Goal: Navigation & Orientation: Find specific page/section

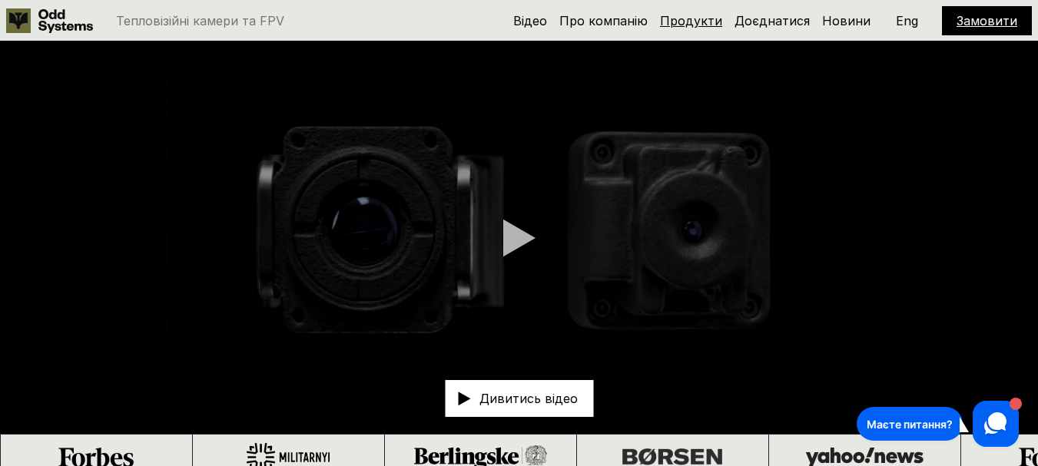
click at [709, 19] on link "Продукти" at bounding box center [691, 20] width 62 height 15
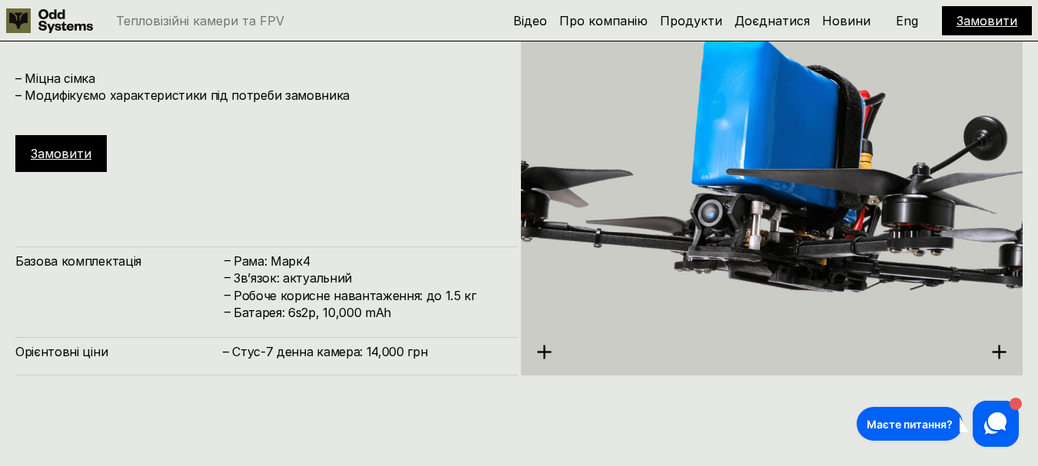
scroll to position [2855, 0]
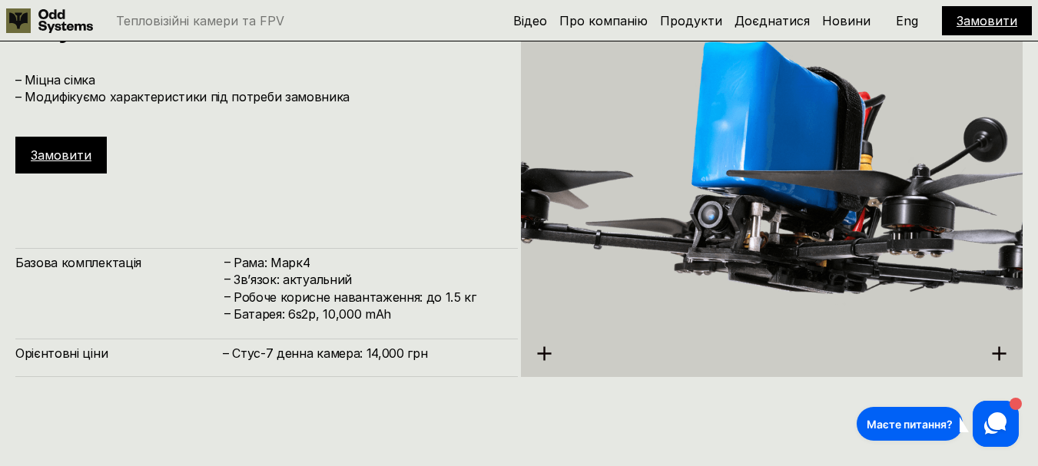
click at [903, 16] on p "Eng" at bounding box center [907, 21] width 22 height 12
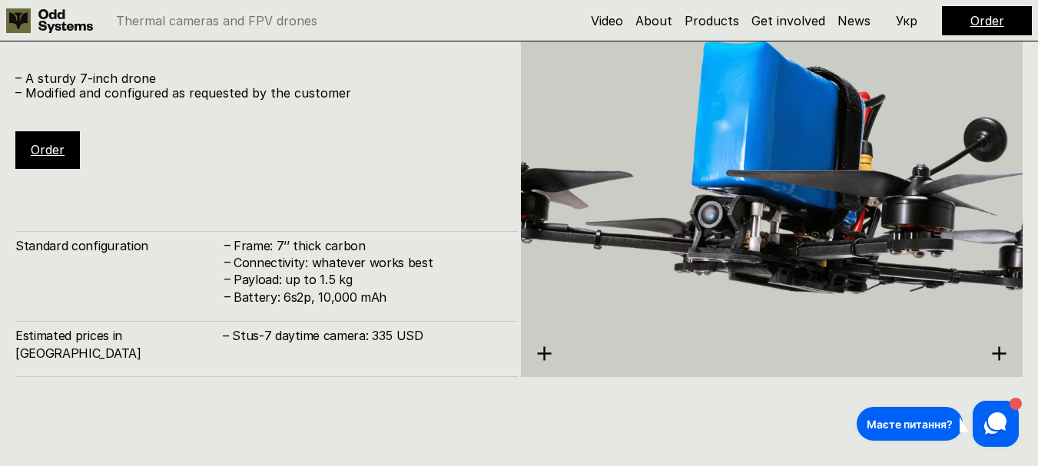
click at [275, 271] on h4 "Connectivity: whatever works best" at bounding box center [368, 262] width 269 height 17
copy h4 "Connectivity: whatever works best"
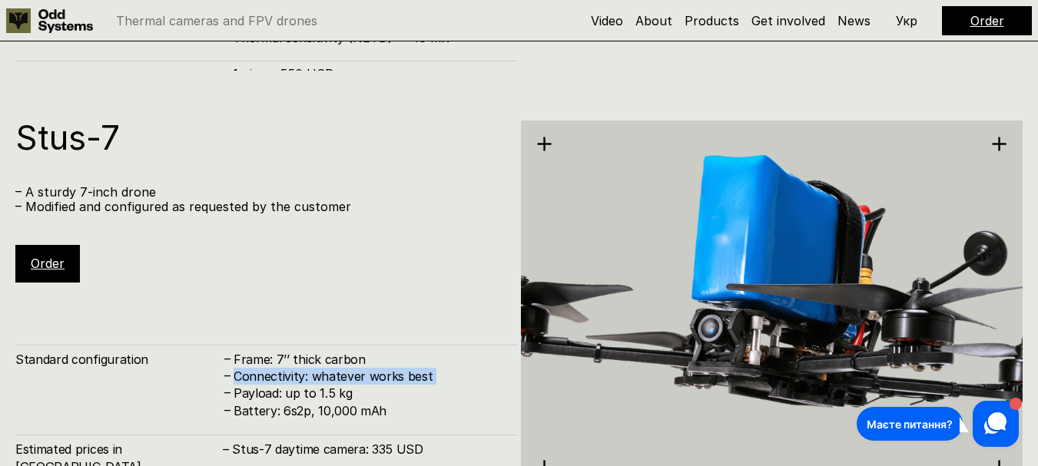
scroll to position [2778, 0]
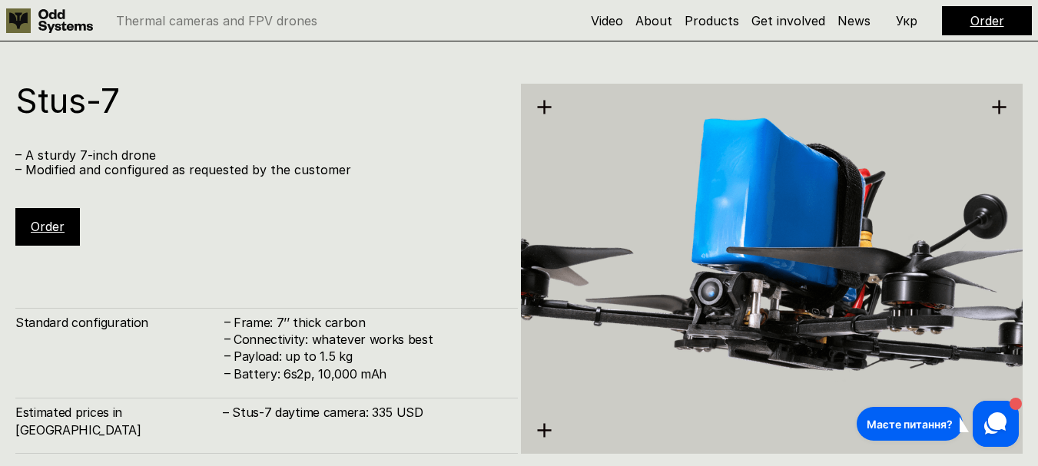
click at [907, 19] on p "Укр" at bounding box center [907, 21] width 22 height 12
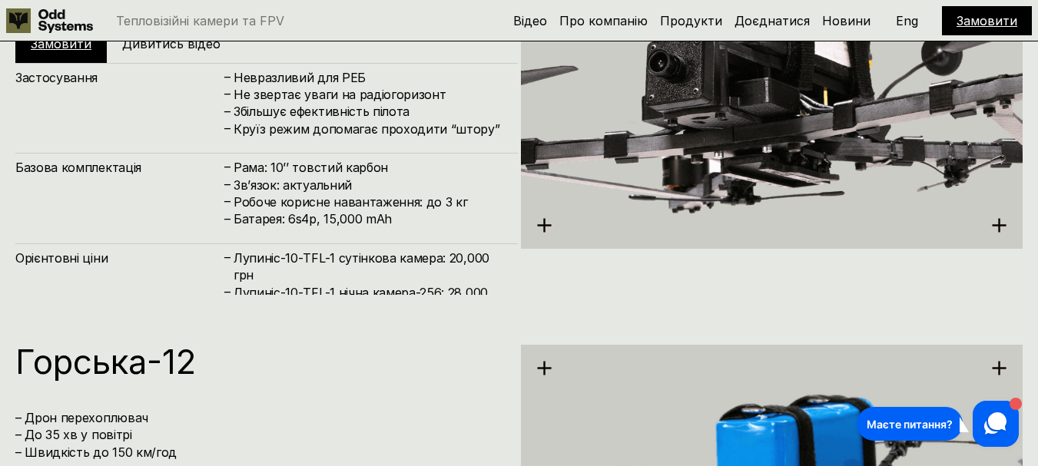
scroll to position [3931, 0]
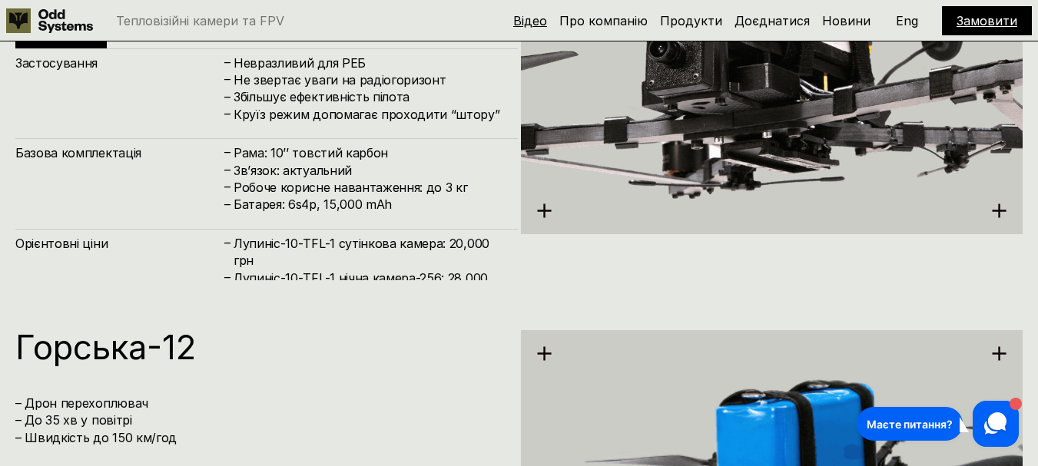
click at [544, 16] on link "Відео" at bounding box center [530, 20] width 34 height 15
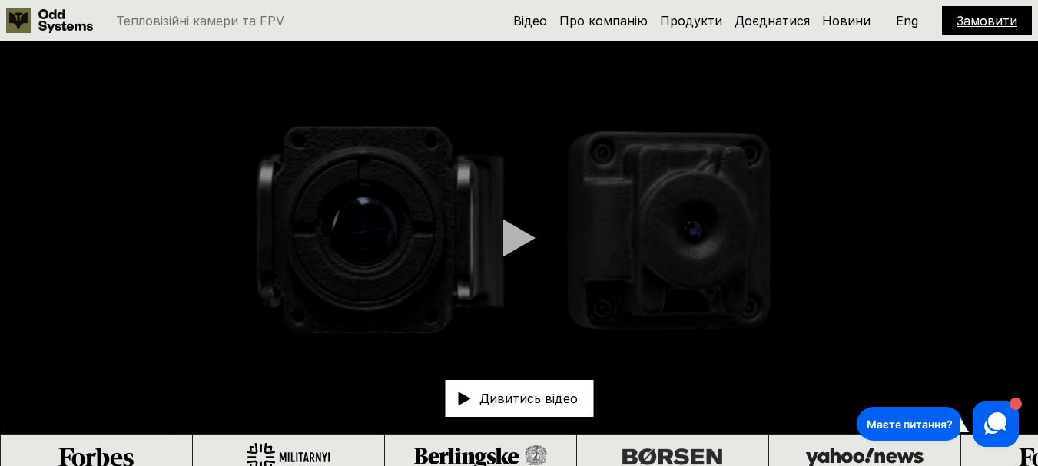
click at [514, 242] on div at bounding box center [519, 238] width 32 height 38
